Goal: Obtain resource: Download file/media

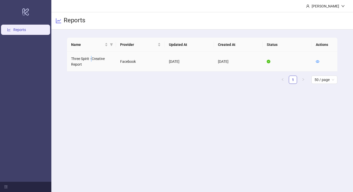
click at [91, 61] on td "Three Spirit - Creative Report" at bounding box center [91, 62] width 49 height 20
click at [318, 62] on icon "eye" at bounding box center [317, 62] width 4 height 4
click at [318, 60] on icon "eye" at bounding box center [317, 62] width 4 height 4
click at [318, 61] on icon "eye" at bounding box center [317, 61] width 4 height 3
